Goal: Task Accomplishment & Management: Manage account settings

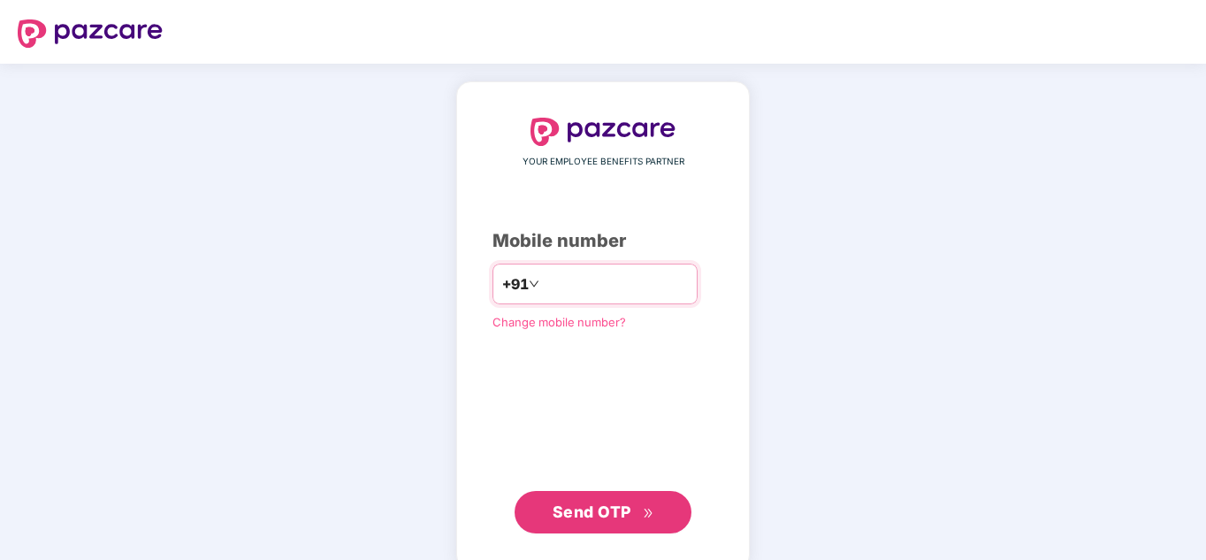
click at [568, 270] on input "number" at bounding box center [615, 284] width 145 height 28
type input "**********"
click at [621, 529] on div "**********" at bounding box center [602, 325] width 293 height 488
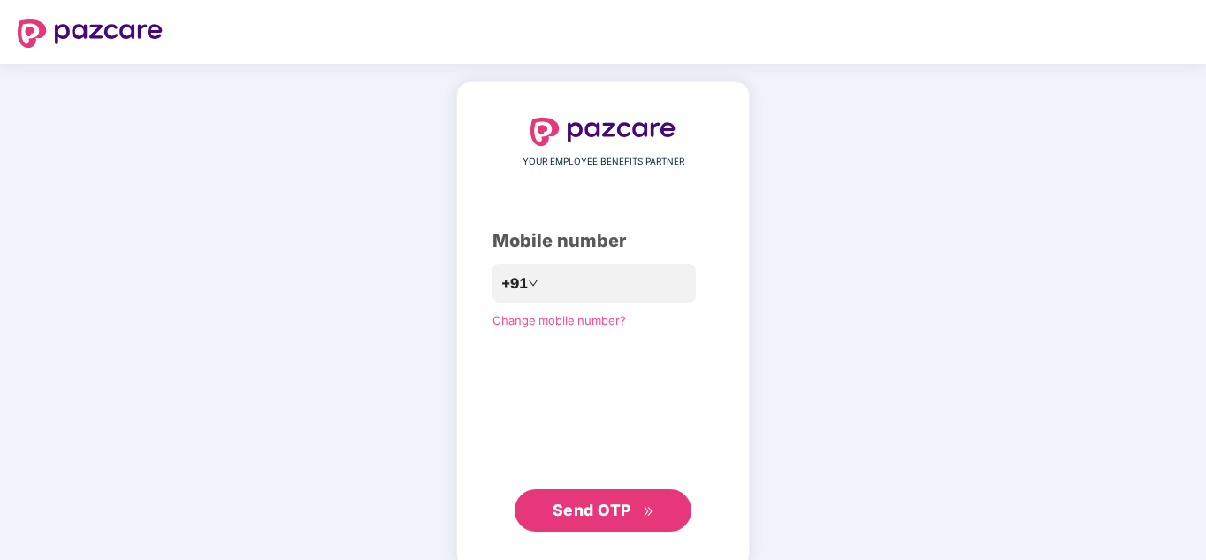
click at [624, 522] on button "Send OTP" at bounding box center [602, 510] width 177 height 42
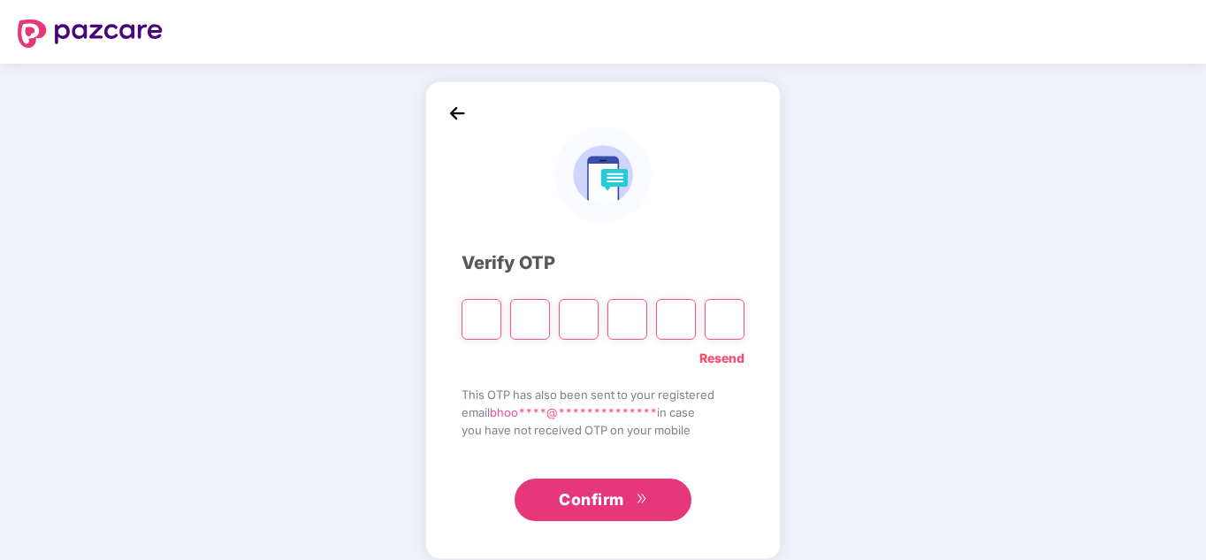
paste input "*"
type input "*"
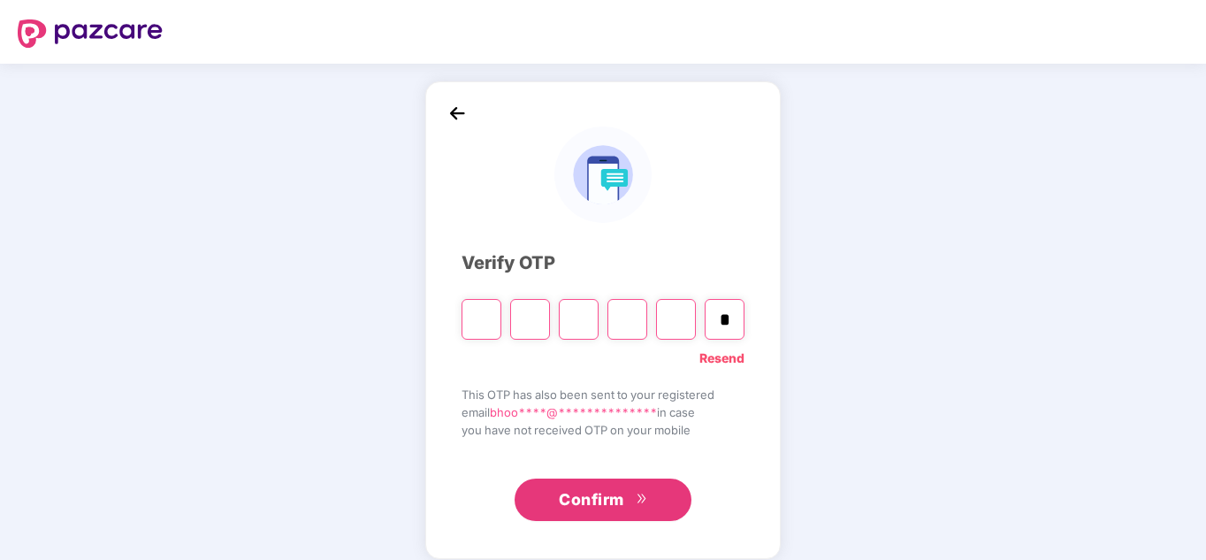
type input "*"
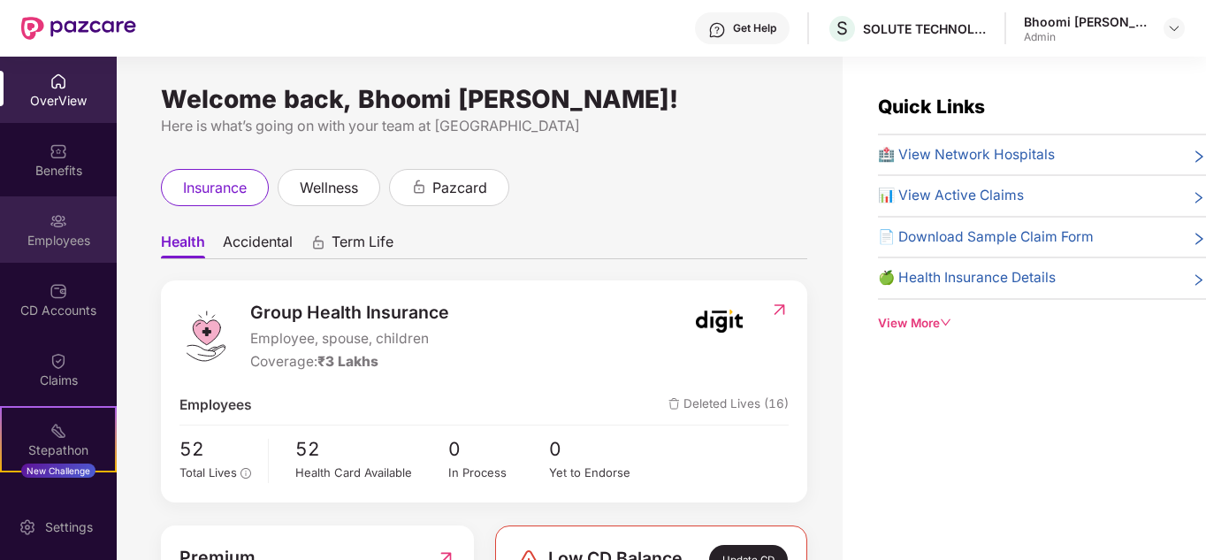
click at [50, 245] on div "Employees" at bounding box center [58, 241] width 117 height 18
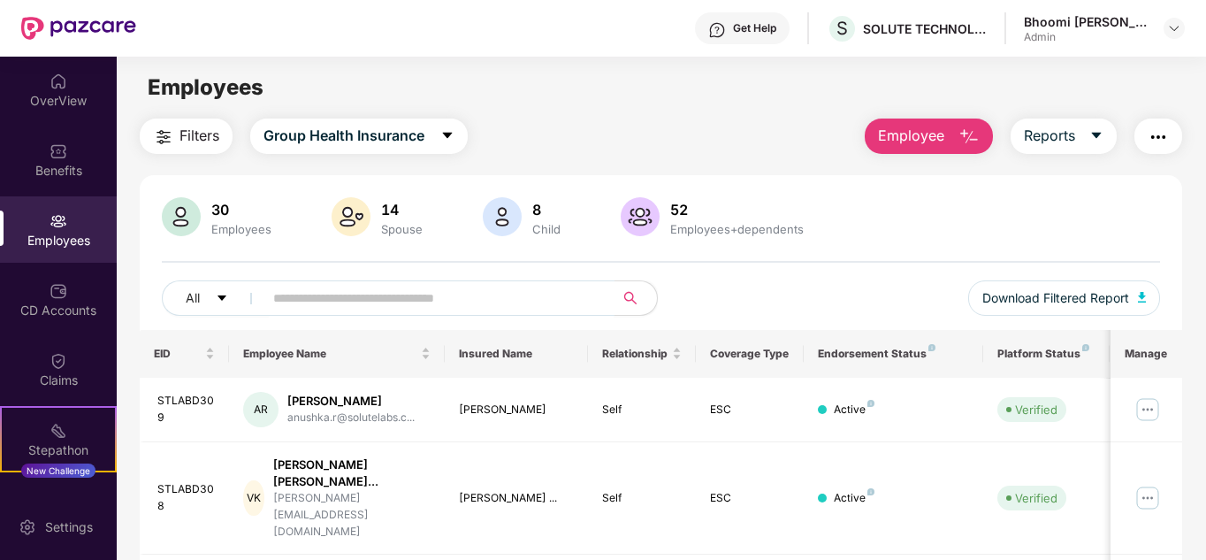
click at [369, 294] on input "text" at bounding box center [431, 298] width 317 height 27
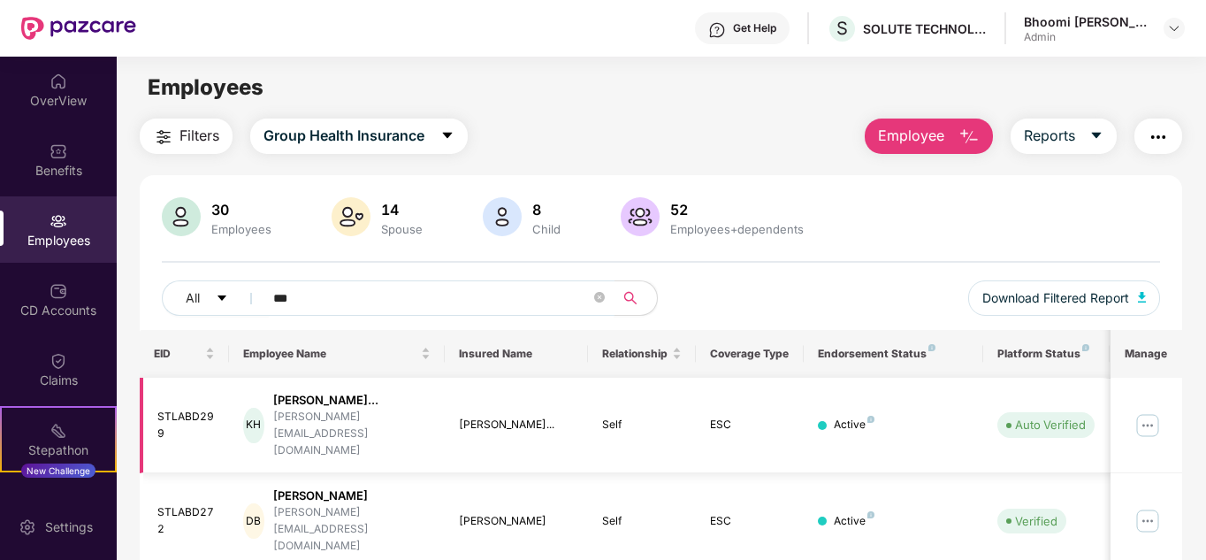
type input "***"
click at [1144, 411] on img at bounding box center [1147, 425] width 28 height 28
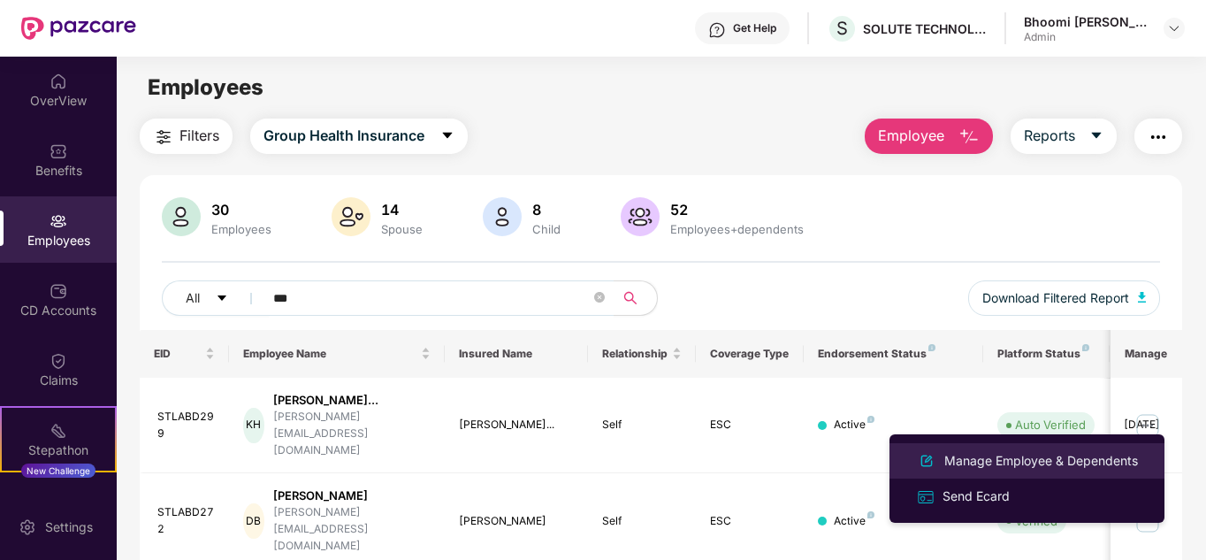
click at [994, 451] on div "Manage Employee & Dependents" at bounding box center [1041, 460] width 201 height 19
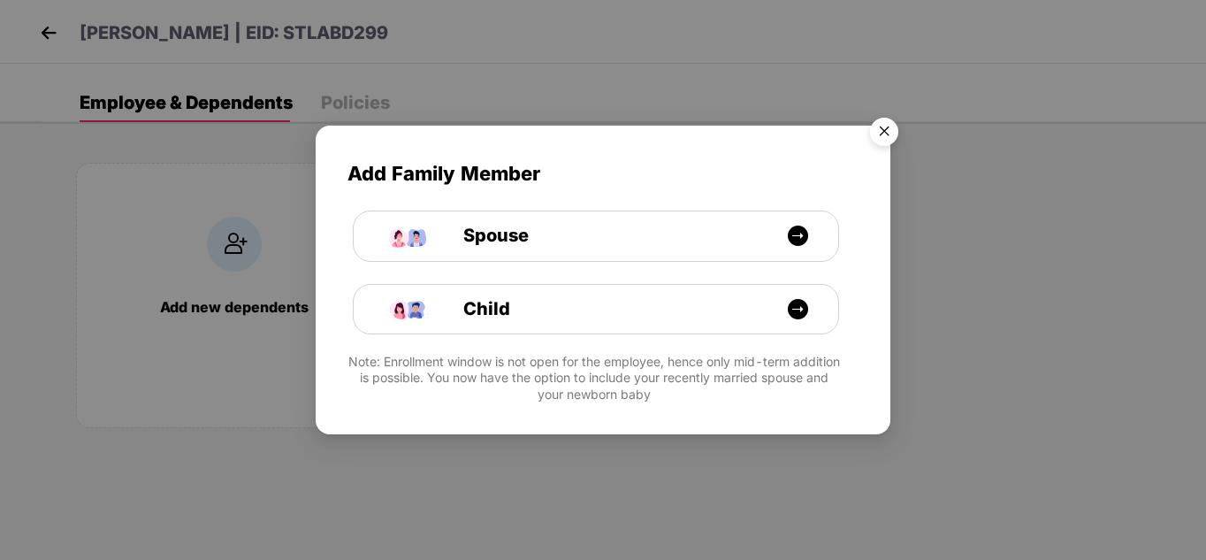
click at [875, 133] on img "Close" at bounding box center [884, 135] width 50 height 50
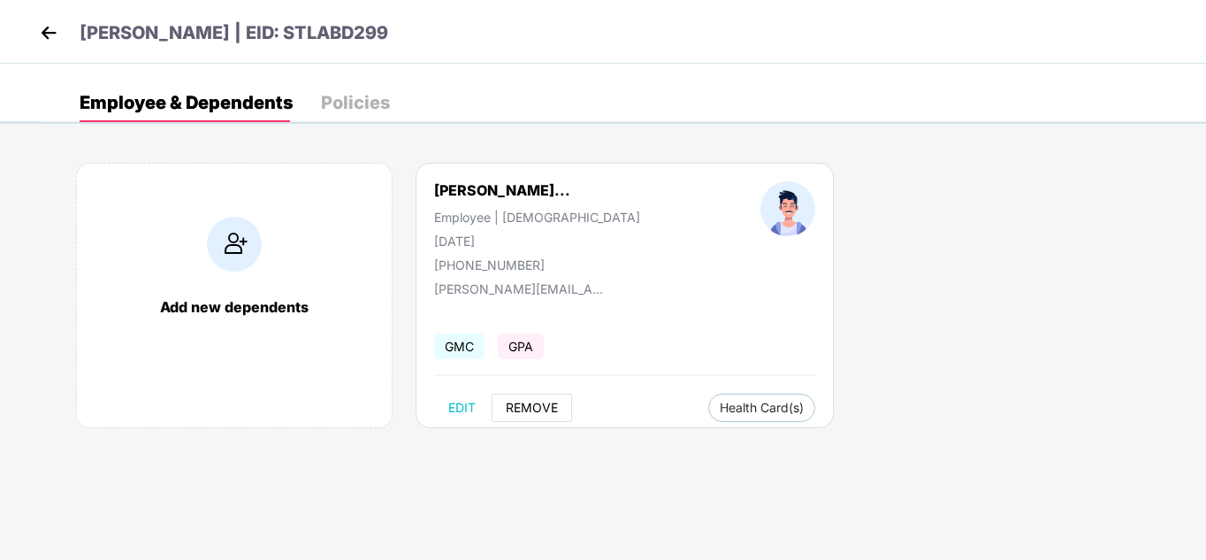
click at [520, 407] on span "REMOVE" at bounding box center [532, 407] width 52 height 14
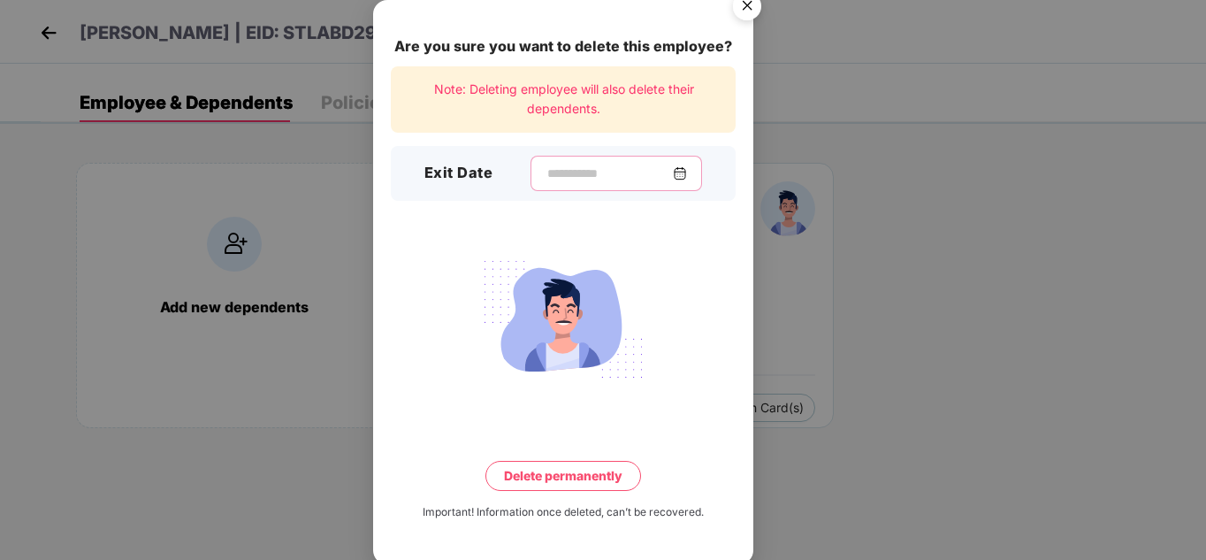
click at [574, 180] on input at bounding box center [608, 173] width 127 height 19
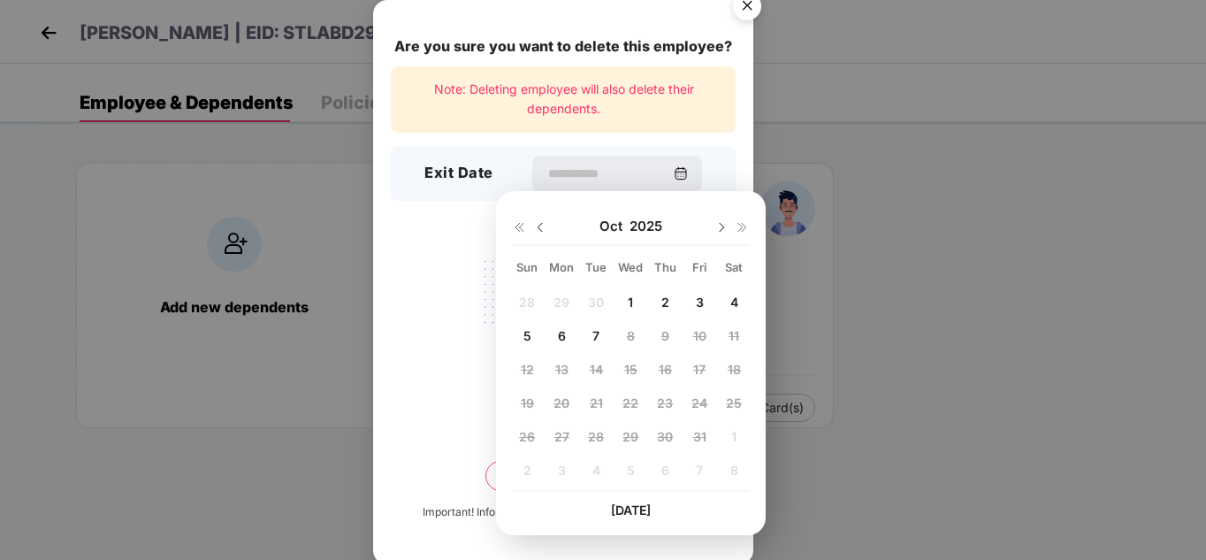
click at [632, 304] on span "1" at bounding box center [630, 301] width 5 height 15
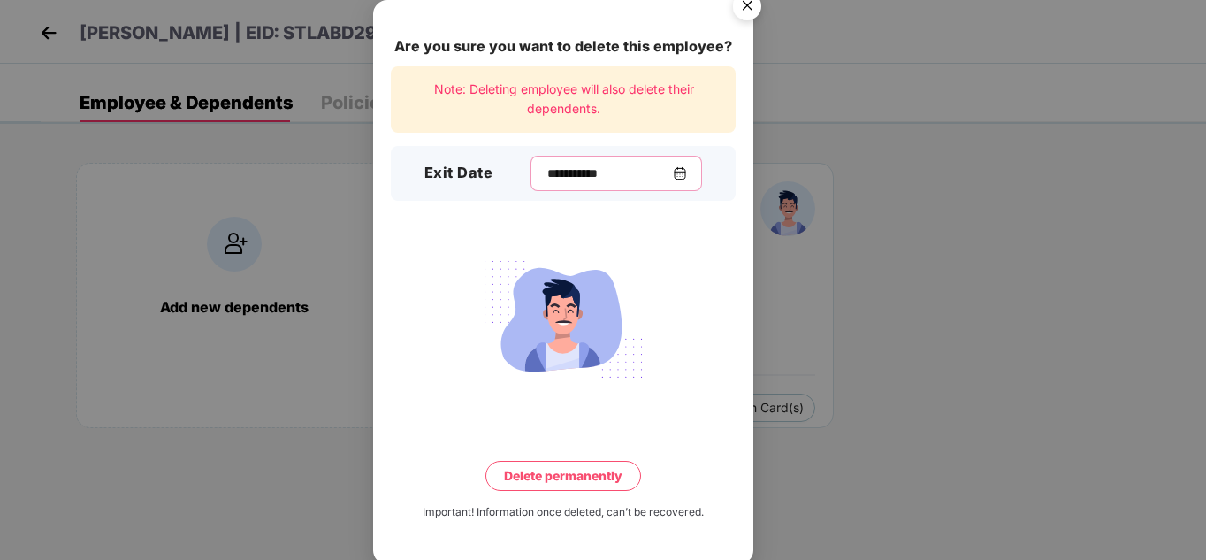
click at [673, 173] on input "**********" at bounding box center [608, 173] width 127 height 19
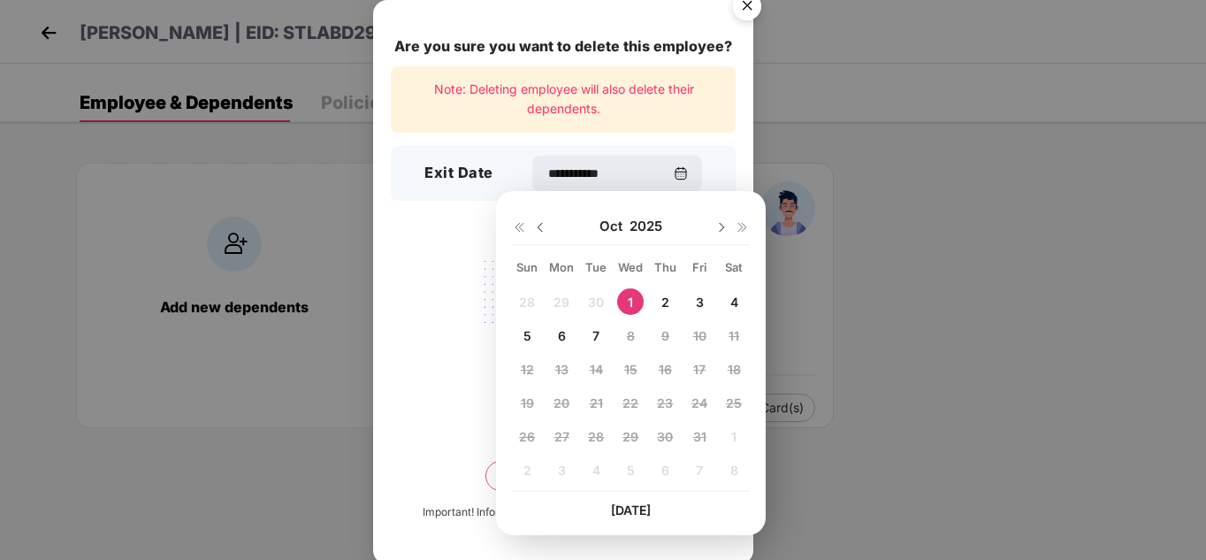
click at [600, 337] on div "7" at bounding box center [596, 335] width 27 height 27
type input "**********"
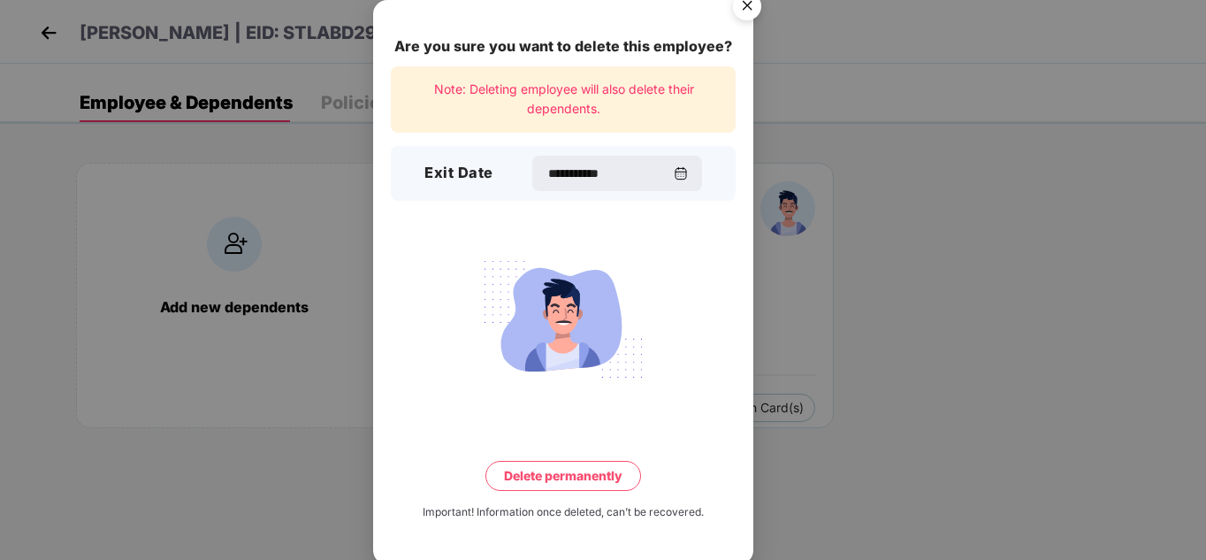
click at [594, 469] on button "Delete permanently" at bounding box center [563, 476] width 156 height 30
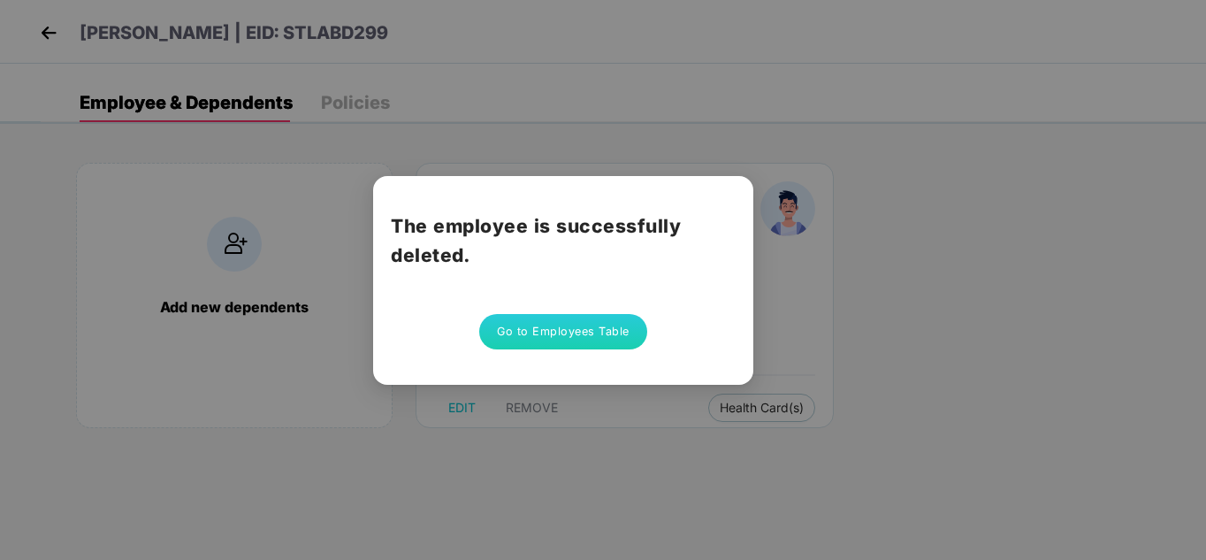
click at [591, 332] on button "Go to Employees Table" at bounding box center [563, 331] width 168 height 35
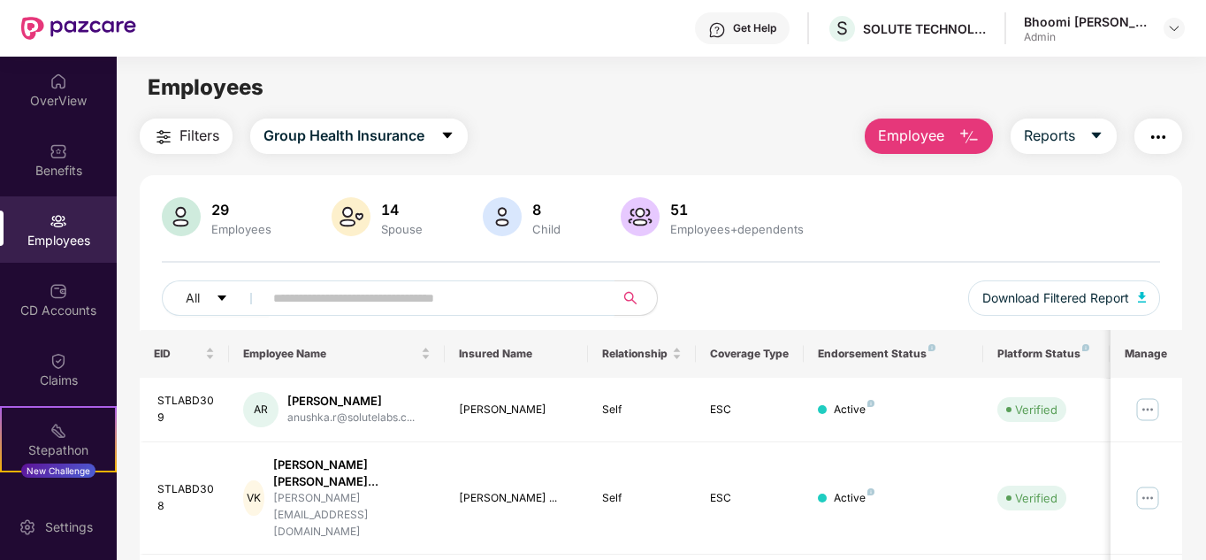
click at [396, 303] on input "text" at bounding box center [431, 298] width 317 height 27
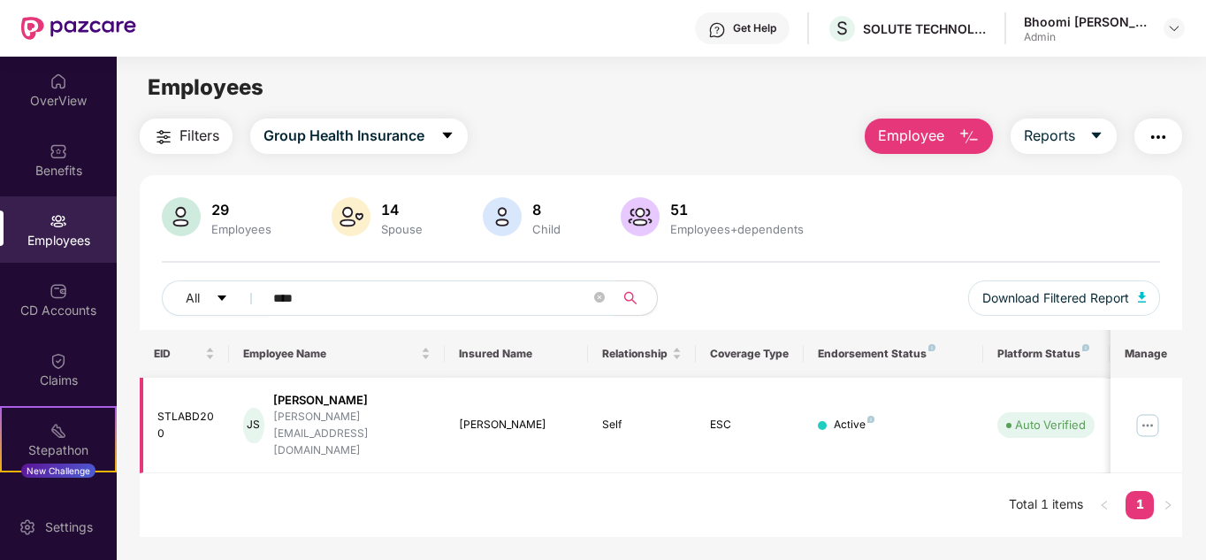
type input "****"
click at [1146, 411] on img at bounding box center [1147, 425] width 28 height 28
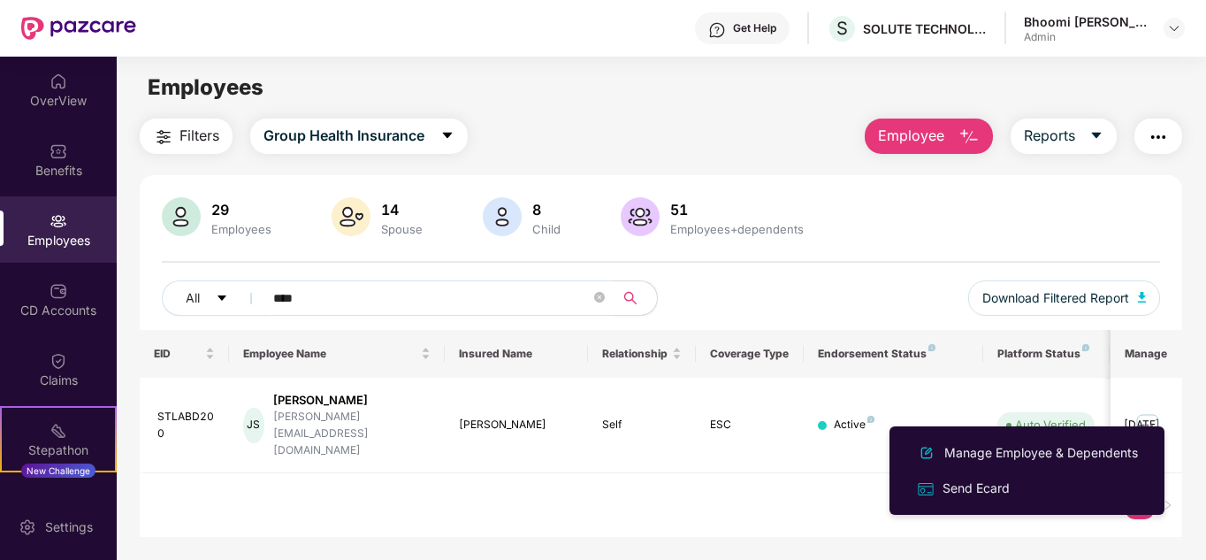
click at [973, 456] on div "Manage Employee & Dependents" at bounding box center [1041, 452] width 201 height 19
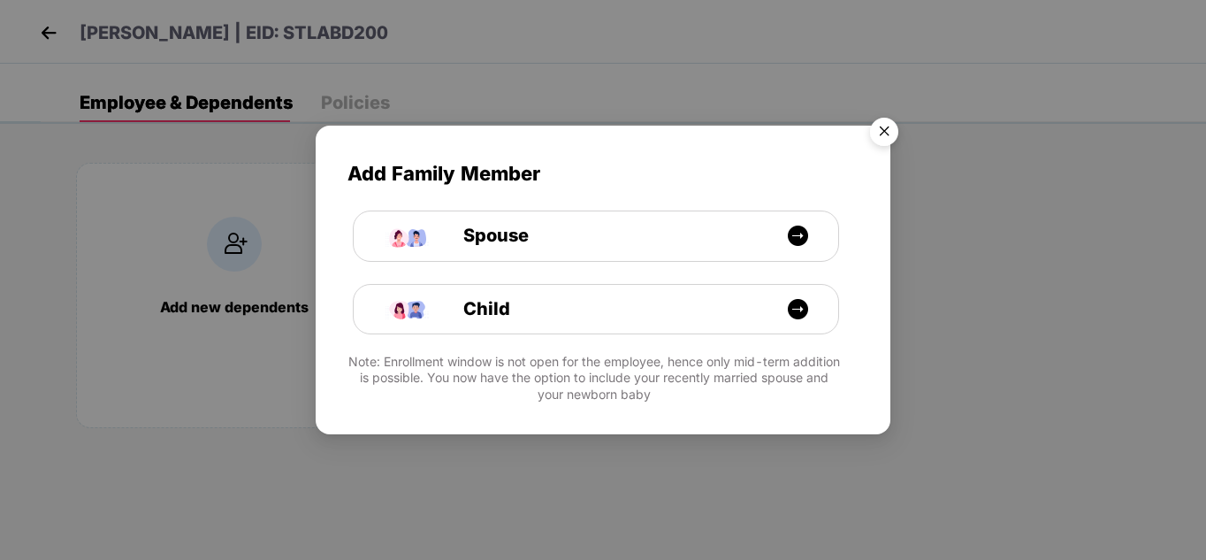
click at [891, 134] on img "Close" at bounding box center [884, 135] width 50 height 50
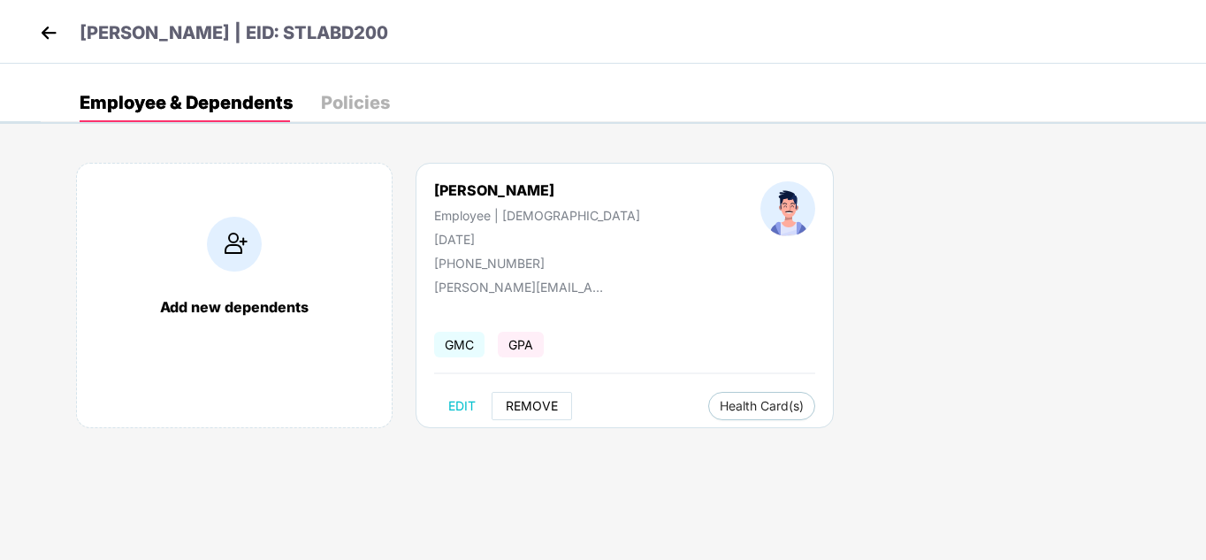
click at [537, 406] on span "REMOVE" at bounding box center [532, 406] width 52 height 14
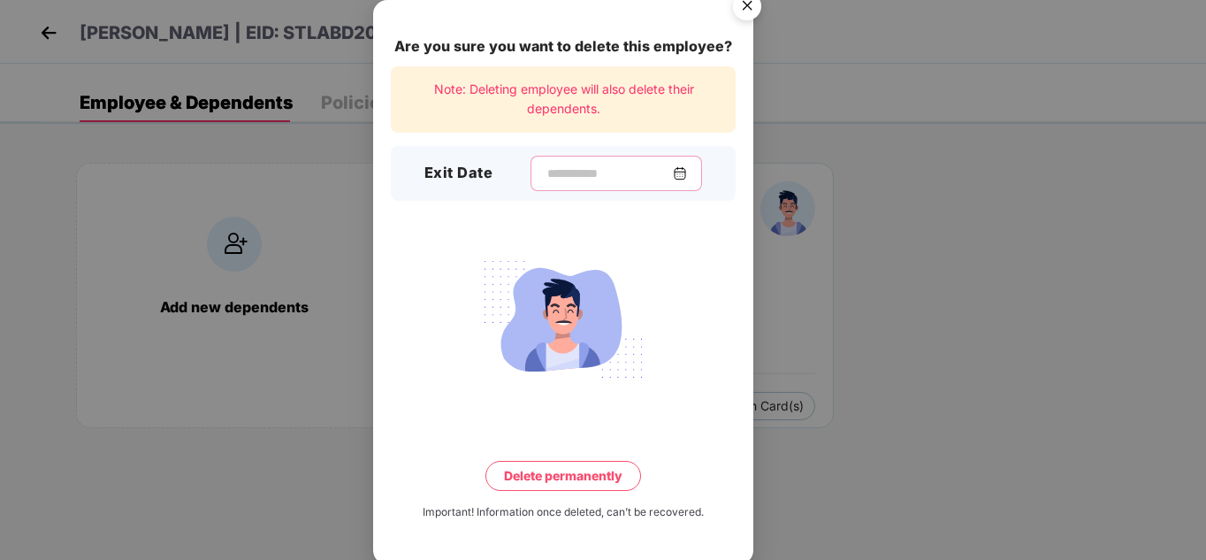
click at [553, 181] on input at bounding box center [608, 173] width 127 height 19
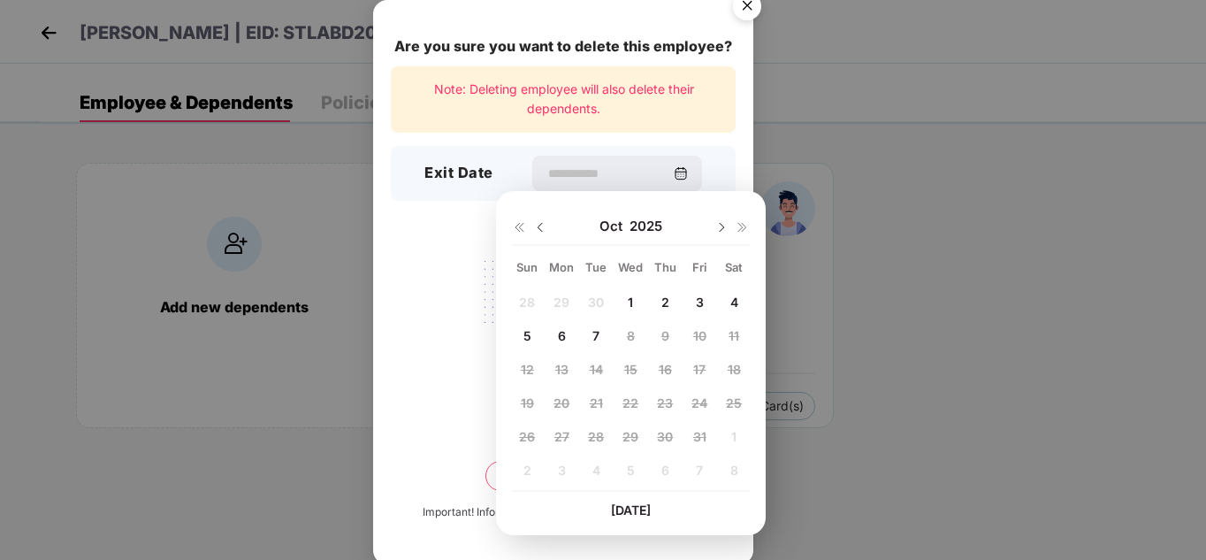
click at [590, 337] on div "7" at bounding box center [596, 335] width 27 height 27
type input "**********"
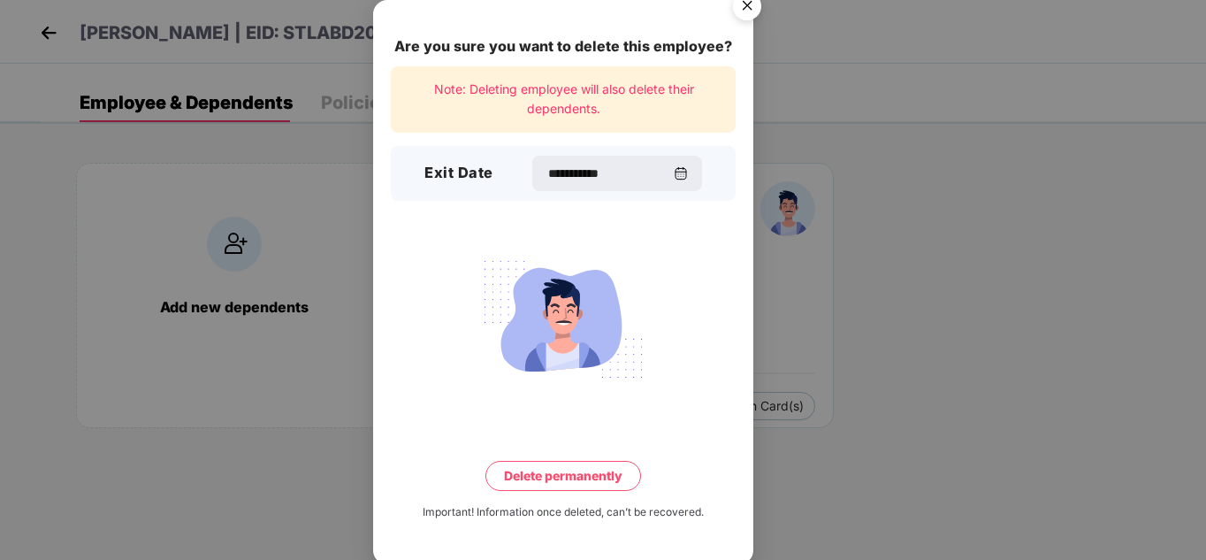
click at [597, 482] on button "Delete permanently" at bounding box center [563, 476] width 156 height 30
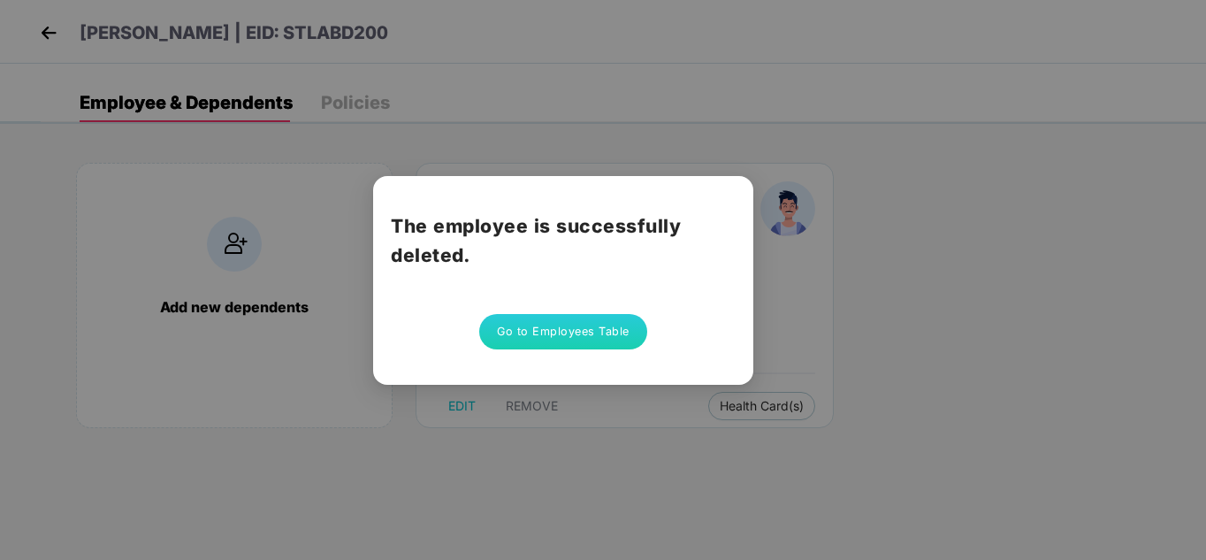
click at [591, 331] on button "Go to Employees Table" at bounding box center [563, 331] width 168 height 35
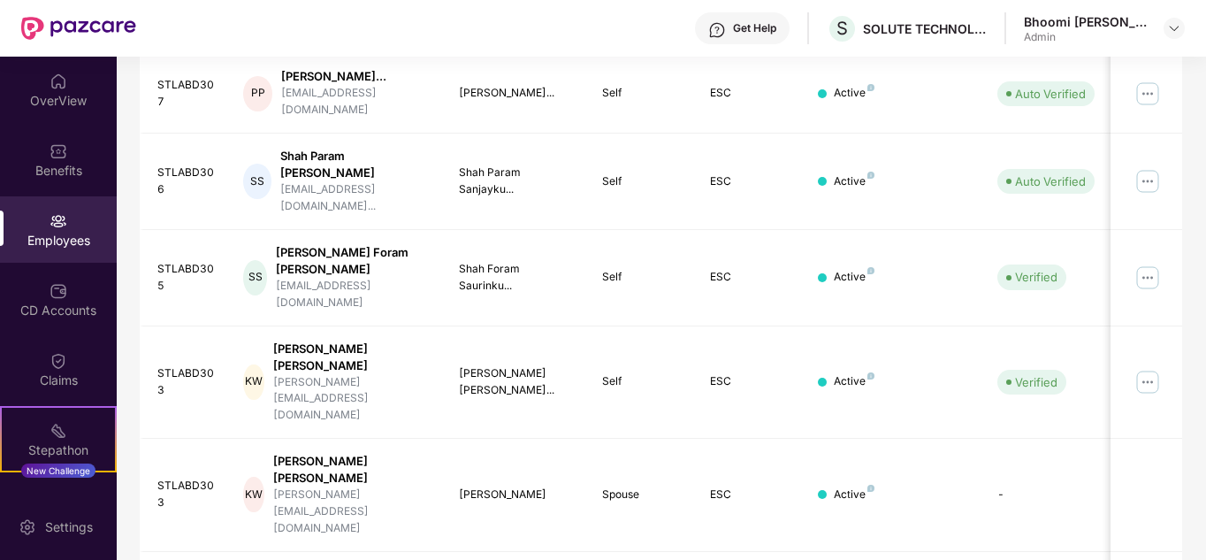
scroll to position [601, 0]
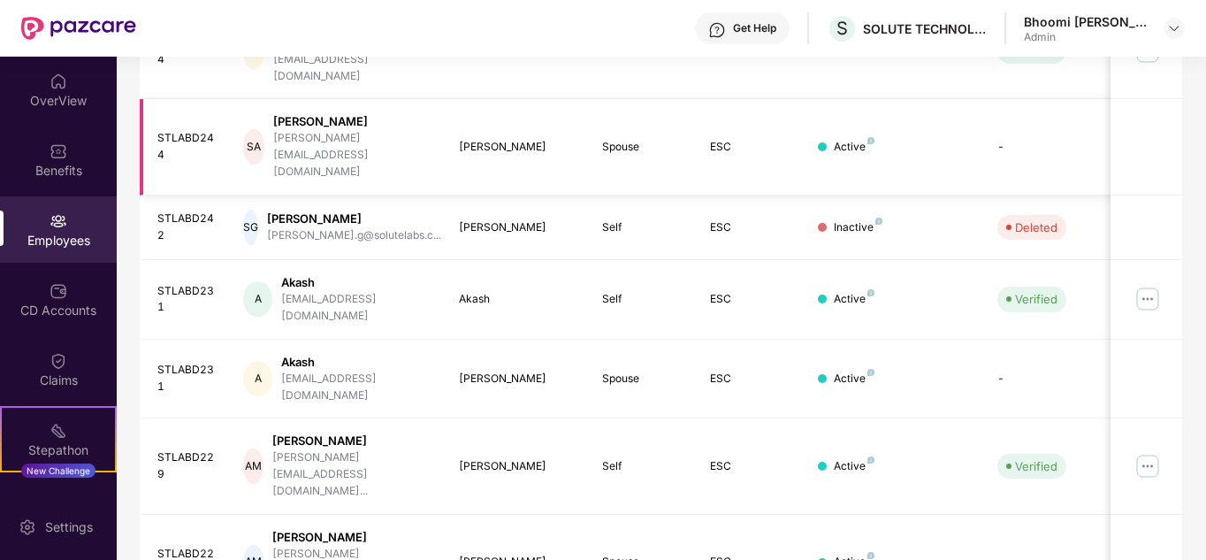
scroll to position [527, 0]
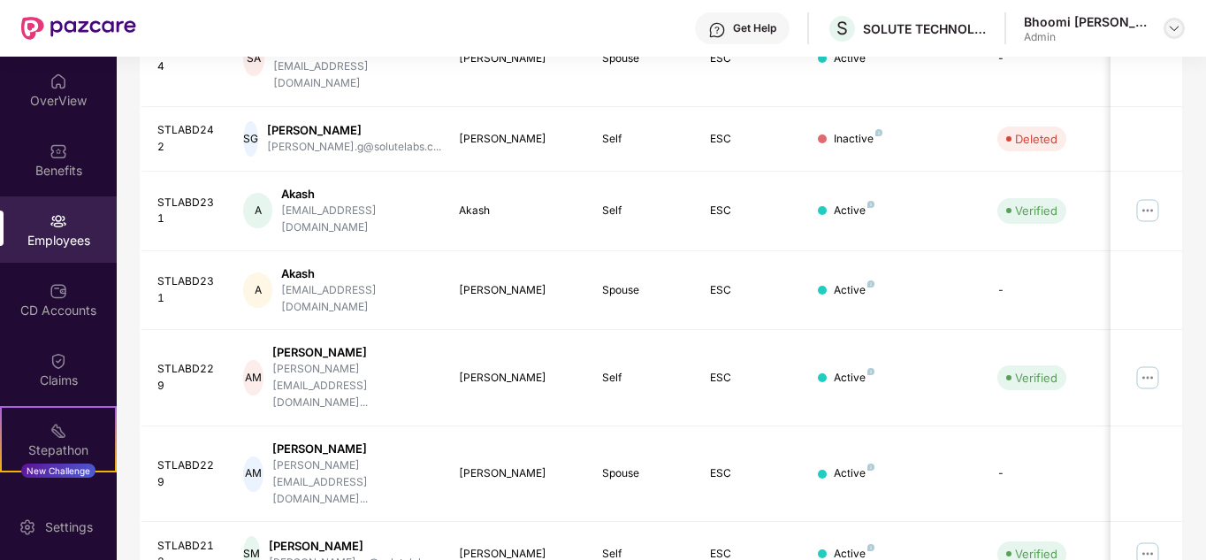
click at [1163, 28] on div at bounding box center [1173, 28] width 21 height 21
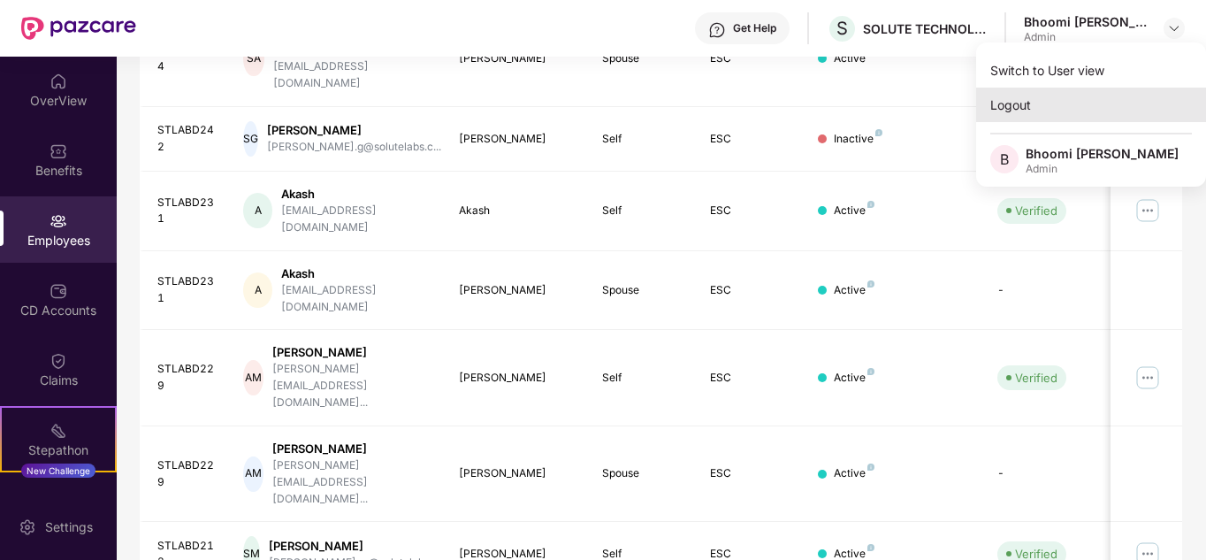
click at [1027, 116] on div "Logout" at bounding box center [1091, 105] width 230 height 34
